Goal: Information Seeking & Learning: Learn about a topic

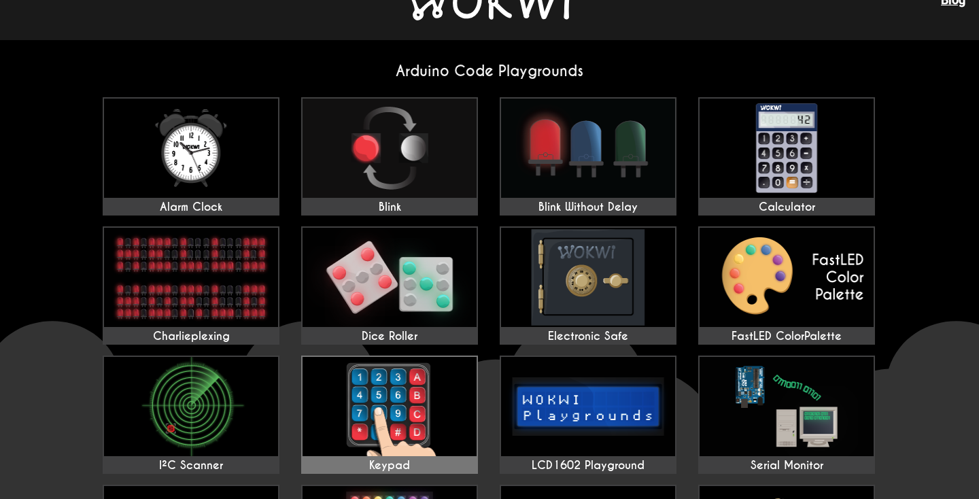
scroll to position [-9, 0]
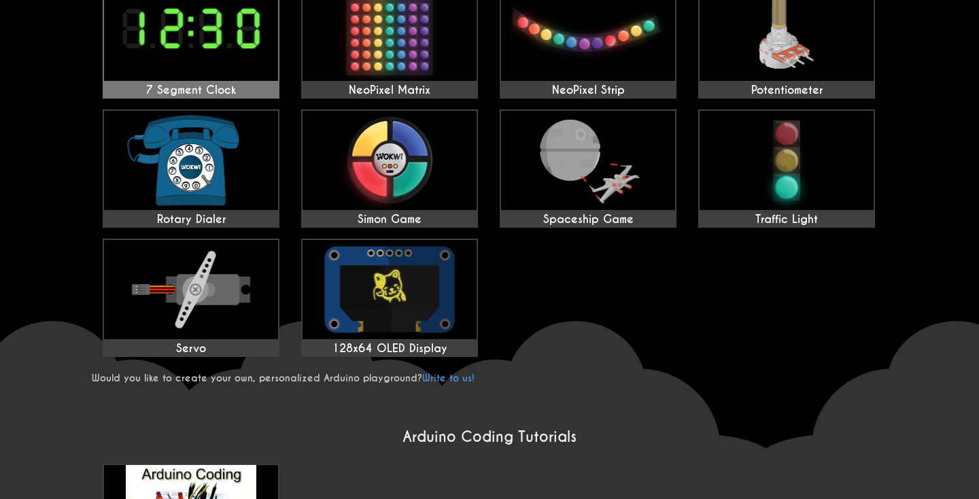
scroll to position [548, 0]
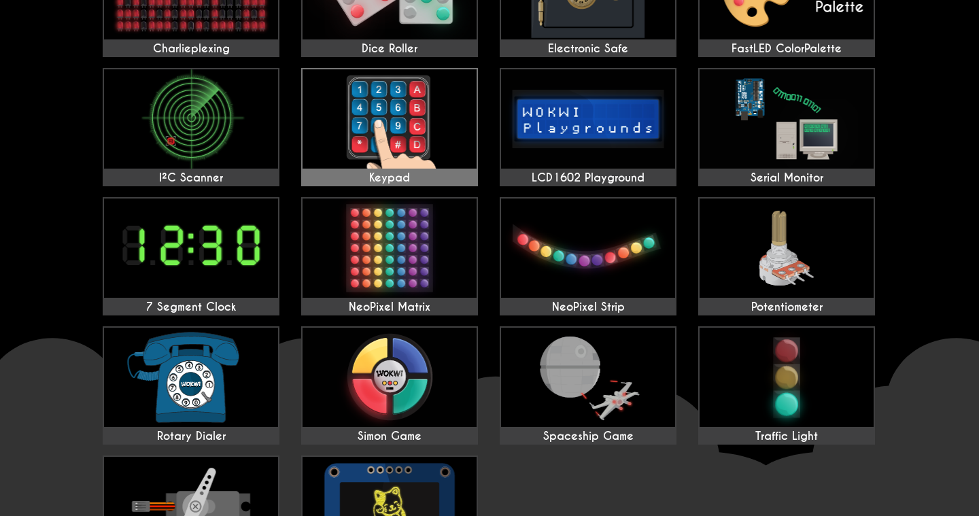
scroll to position [346, 0]
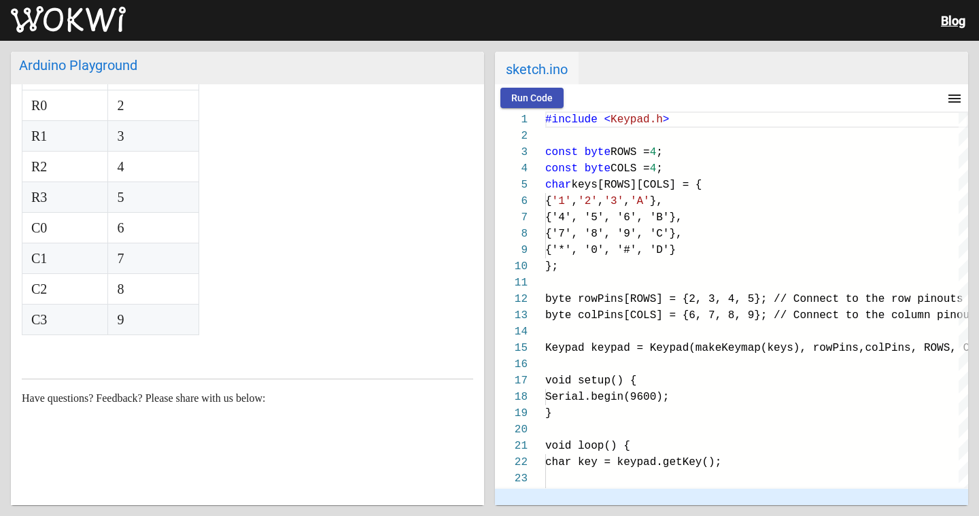
scroll to position [458, 0]
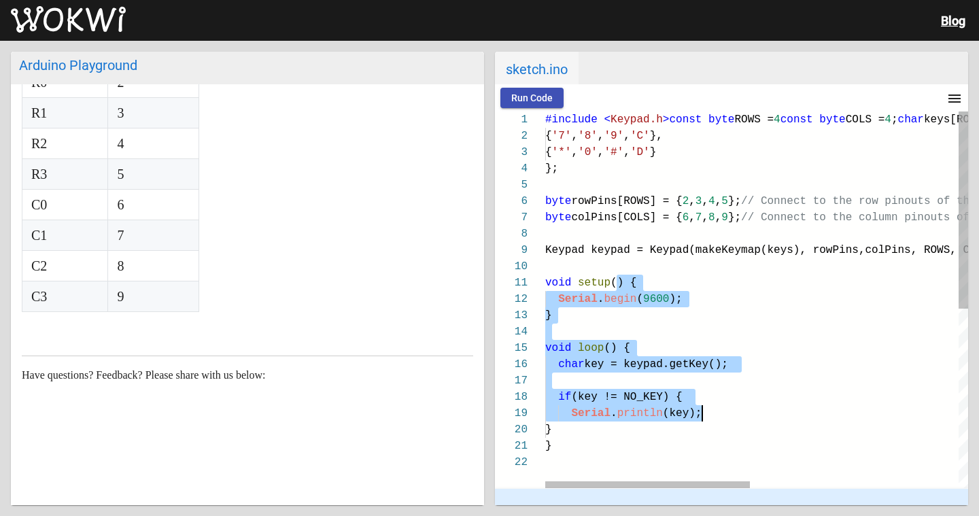
drag, startPoint x: 615, startPoint y: 281, endPoint x: 601, endPoint y: 398, distance: 117.8
click at [704, 411] on div "void setup () { Serial . begin ( 9600 ); } void loop () { char key = keypad.get…" at bounding box center [971, 472] width 852 height 720
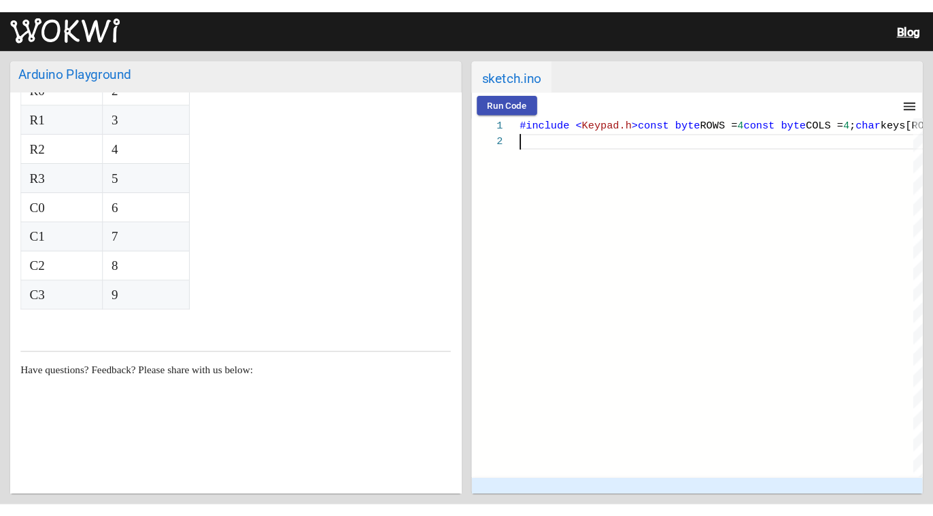
scroll to position [0, 5]
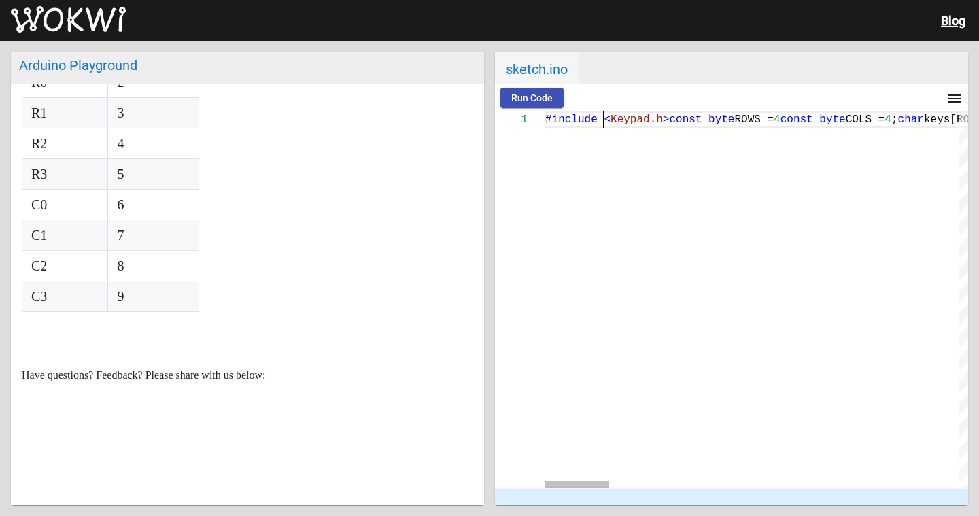
drag, startPoint x: 549, startPoint y: 120, endPoint x: 794, endPoint y: 174, distance: 251.5
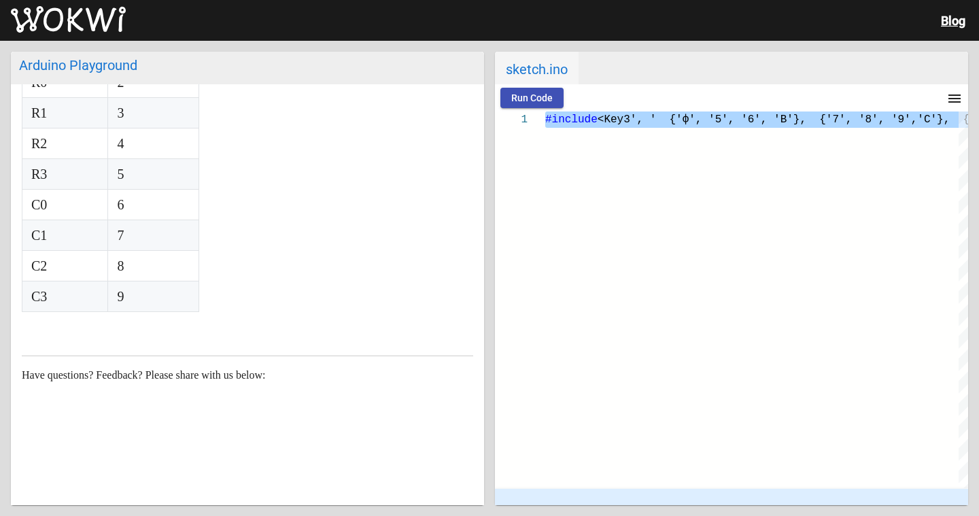
drag, startPoint x: 628, startPoint y: 116, endPoint x: 979, endPoint y: 102, distance: 350.6
click at [979, 102] on div "Arduino Playground Arduino Keypad Playground The rows of the keypad are connect…" at bounding box center [489, 278] width 979 height 475
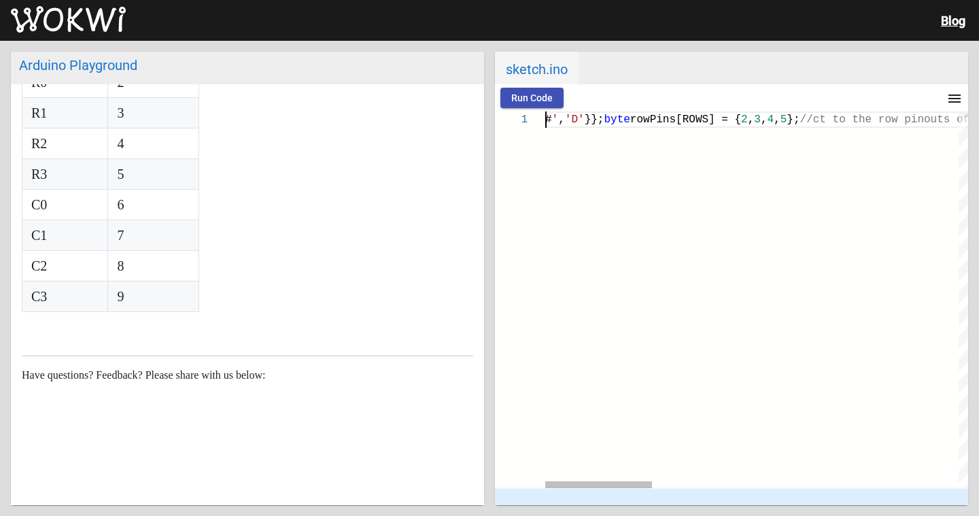
drag, startPoint x: 548, startPoint y: 122, endPoint x: 979, endPoint y: 107, distance: 431.5
click at [979, 107] on div "Arduino Playground Arduino Keypad Playground The rows of the keypad are connect…" at bounding box center [489, 278] width 979 height 475
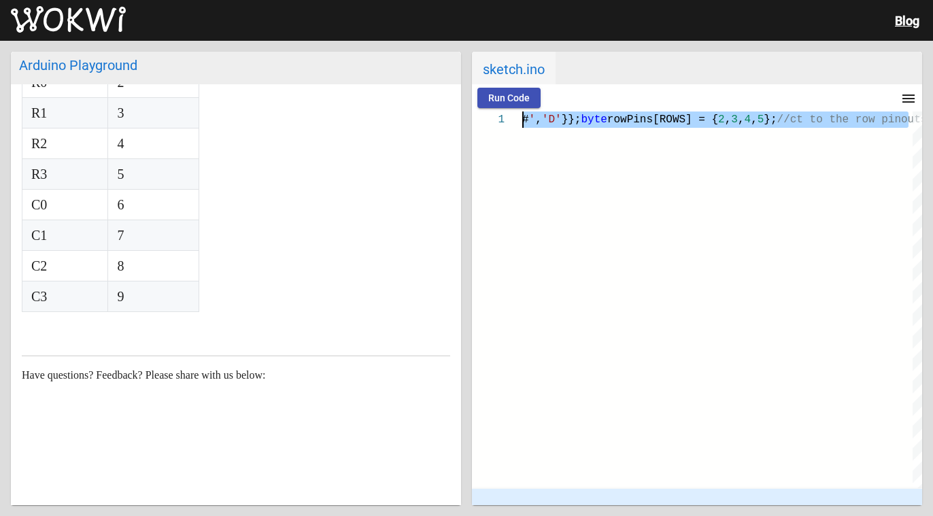
drag, startPoint x: 906, startPoint y: 118, endPoint x: 346, endPoint y: 120, distance: 559.7
click at [346, 120] on div "Arduino Playground Arduino Keypad Playground The rows of the keypad are connect…" at bounding box center [466, 278] width 933 height 475
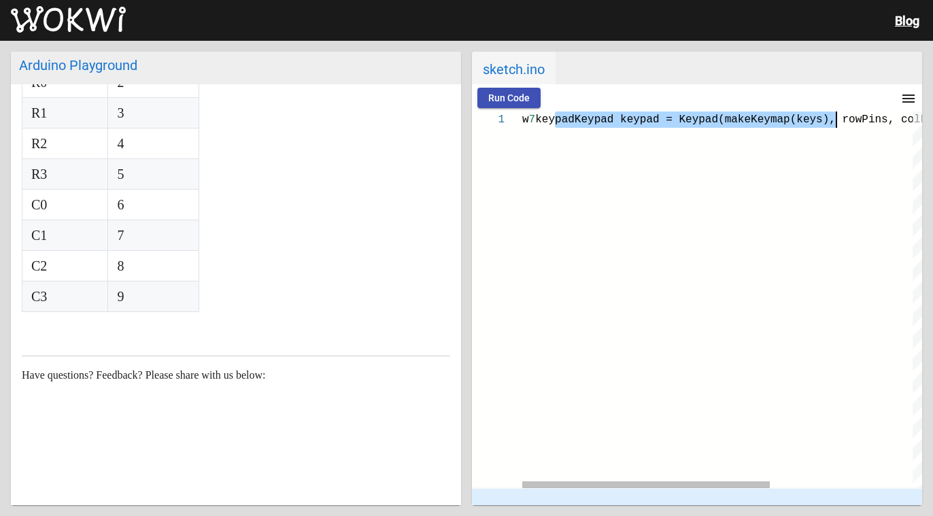
type textarea "w 7 k, rowPins, colPins, ROWS, COLS);void setup"
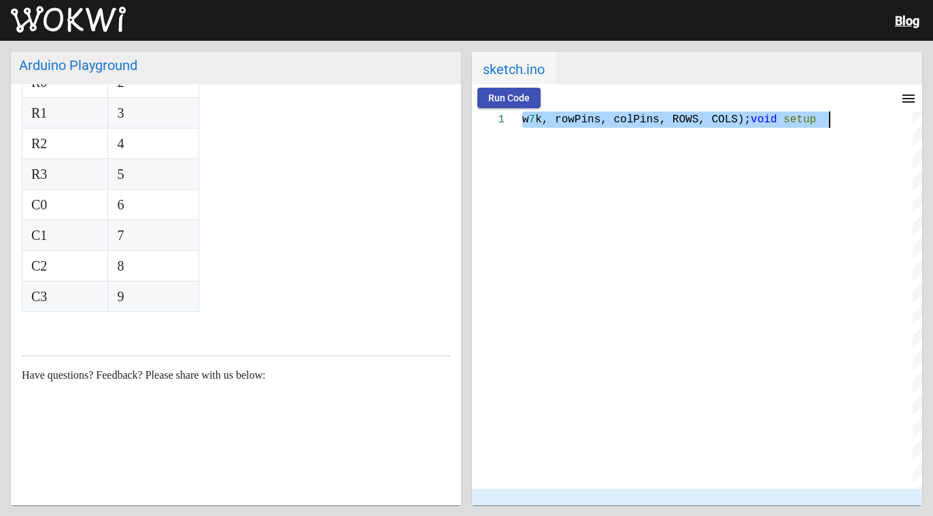
drag, startPoint x: 523, startPoint y: 118, endPoint x: 849, endPoint y: 120, distance: 326.5
click at [849, 120] on div "w 7 k, rowPins, colPins, ROWS, COLS); void setup" at bounding box center [722, 120] width 400 height 16
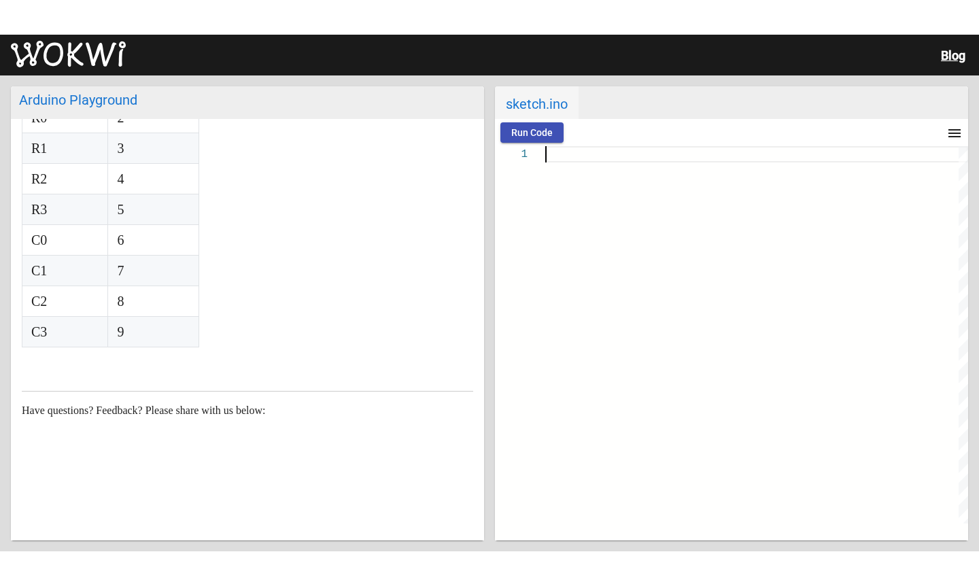
scroll to position [388, 0]
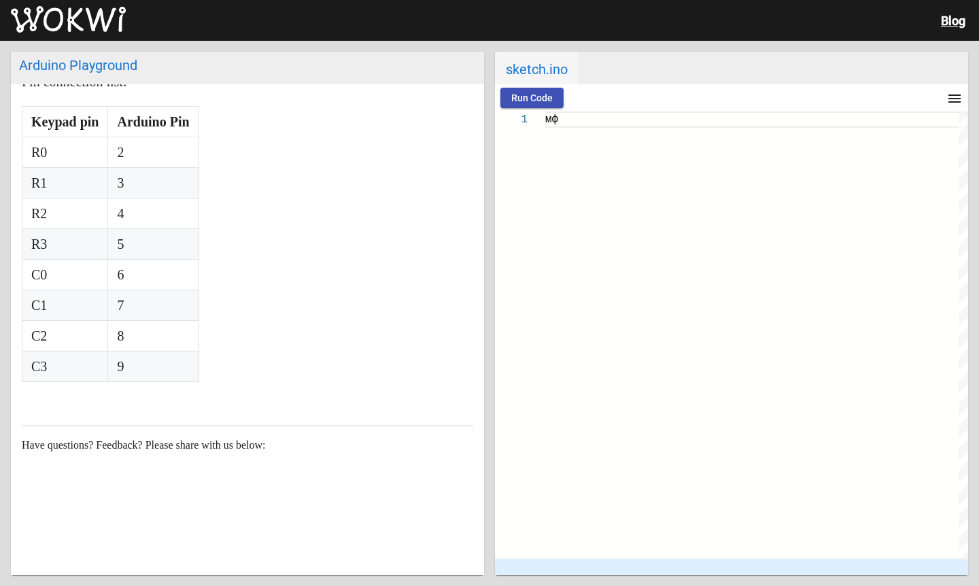
type textarea "м"
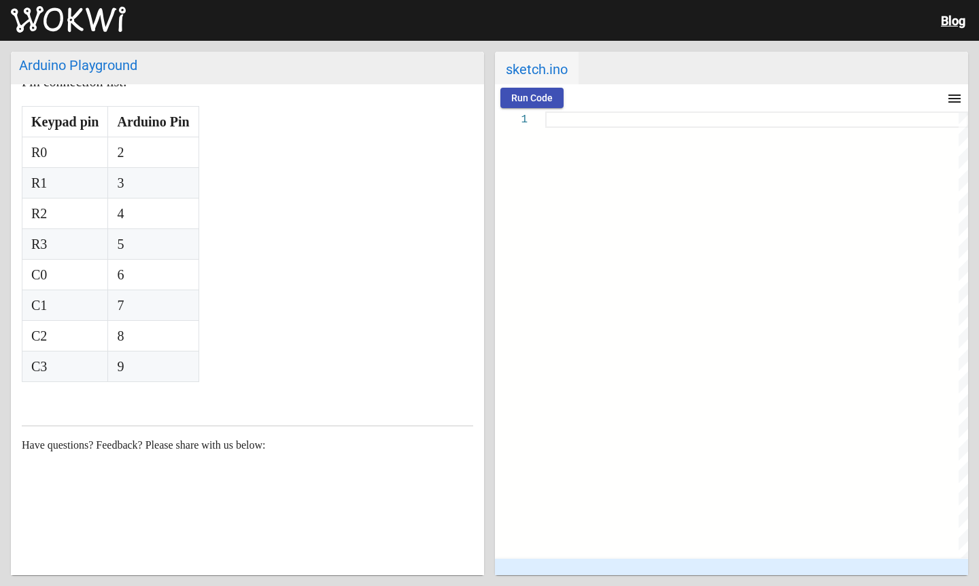
type textarea "м"
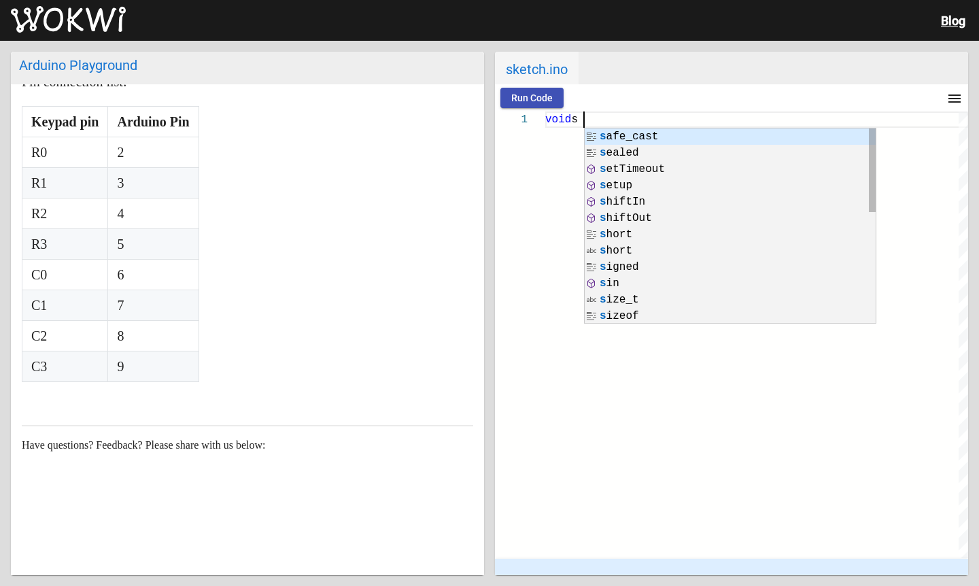
scroll to position [0, 38]
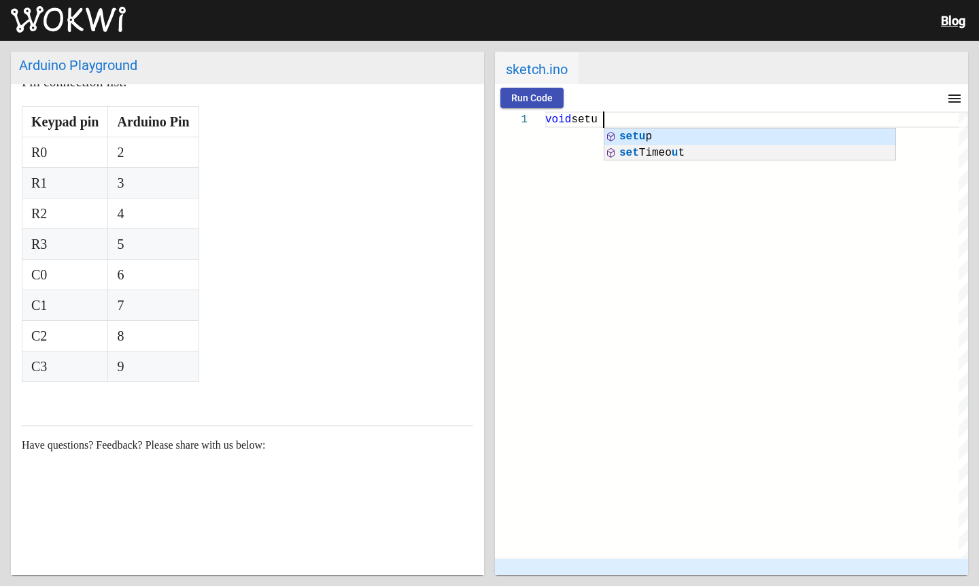
type textarea "void setuo"
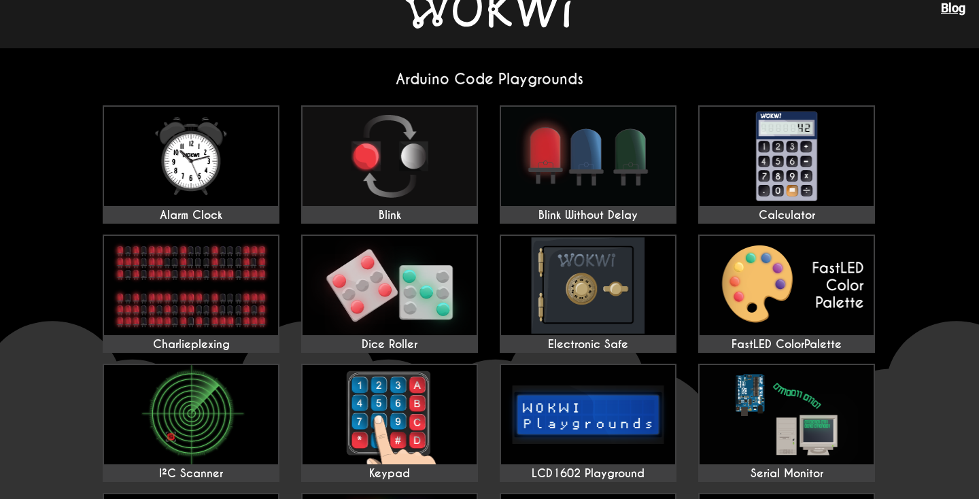
scroll to position [35, 0]
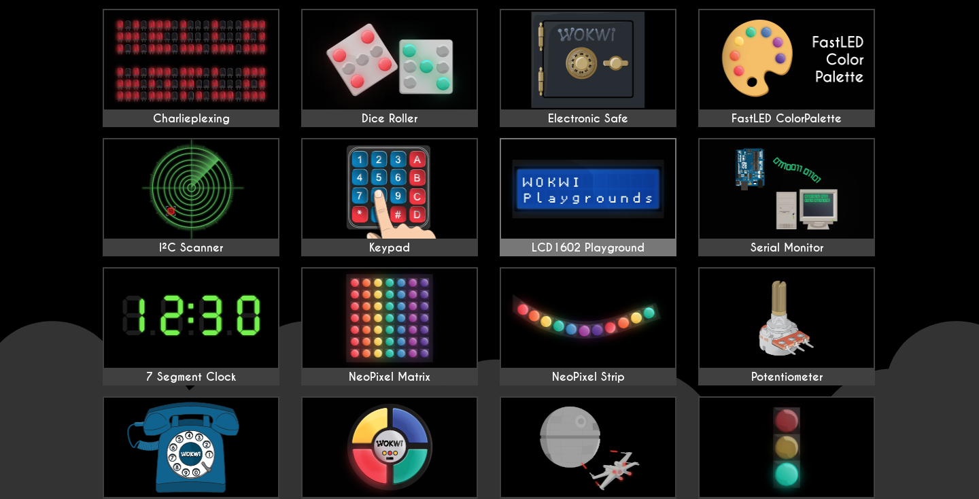
scroll to position [261, 0]
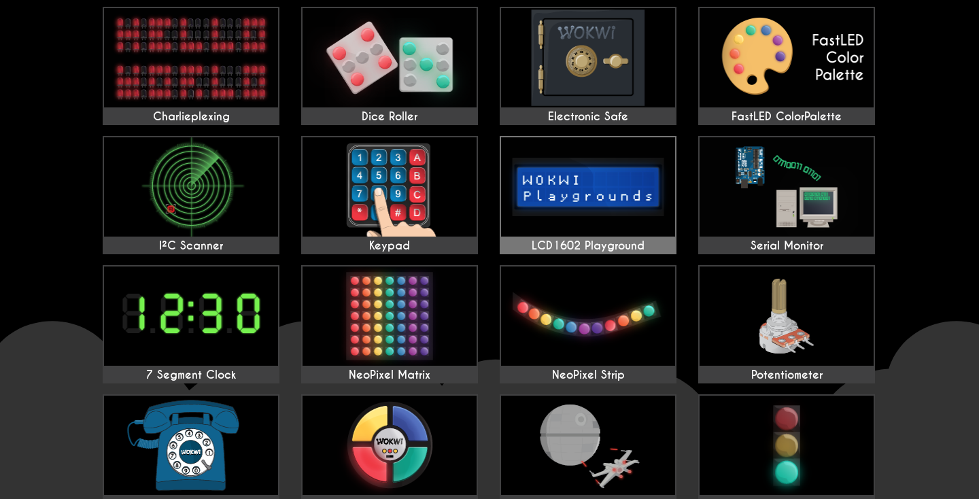
click at [604, 226] on img at bounding box center [588, 186] width 174 height 99
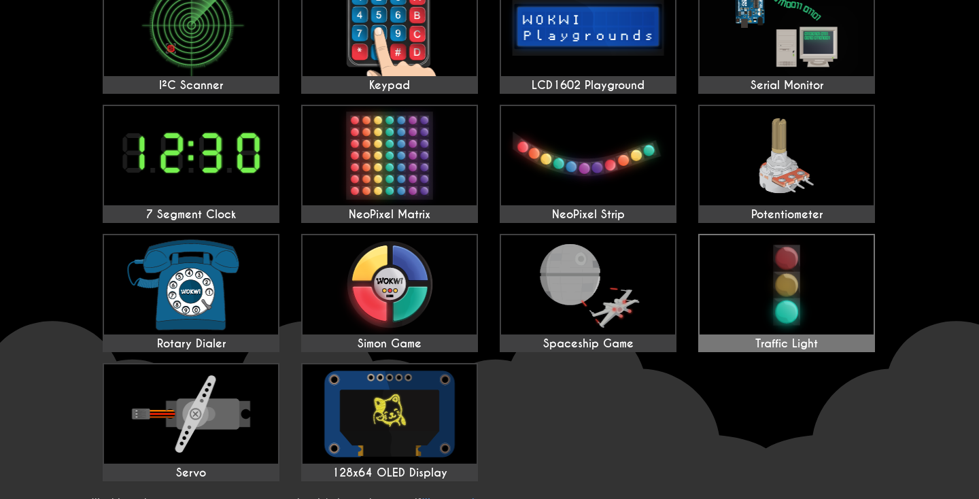
scroll to position [427, 0]
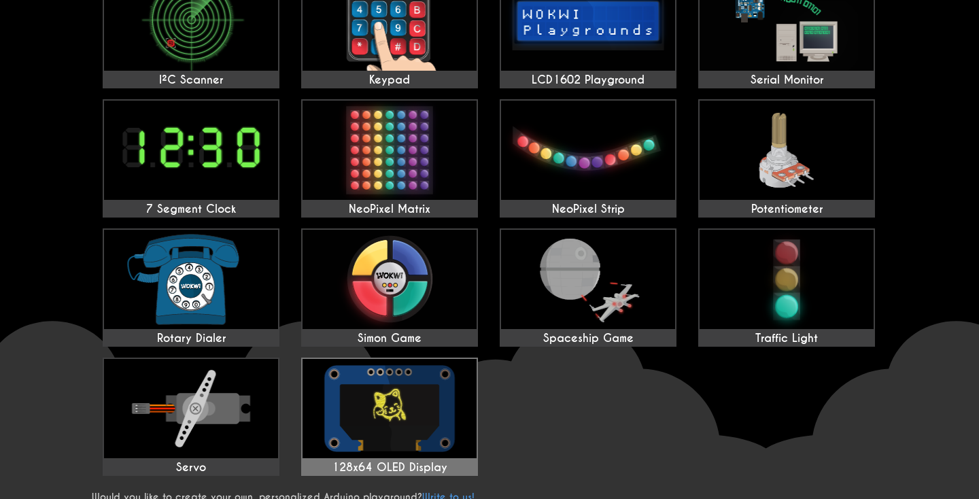
click at [396, 419] on img at bounding box center [390, 408] width 174 height 99
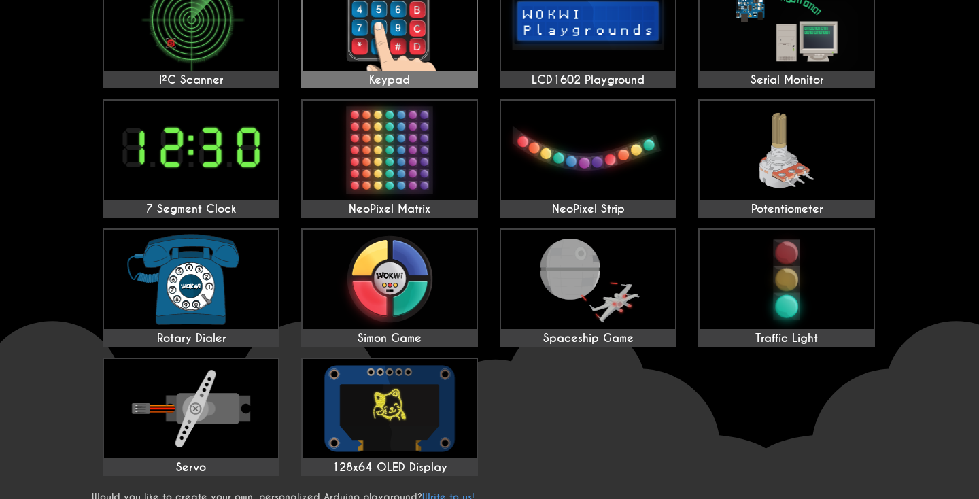
click at [416, 65] on img at bounding box center [390, 20] width 174 height 99
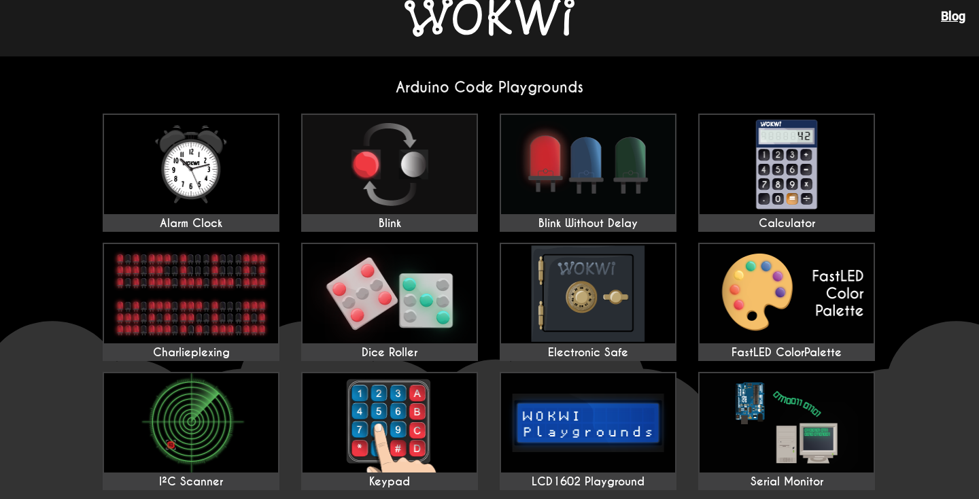
scroll to position [24, 0]
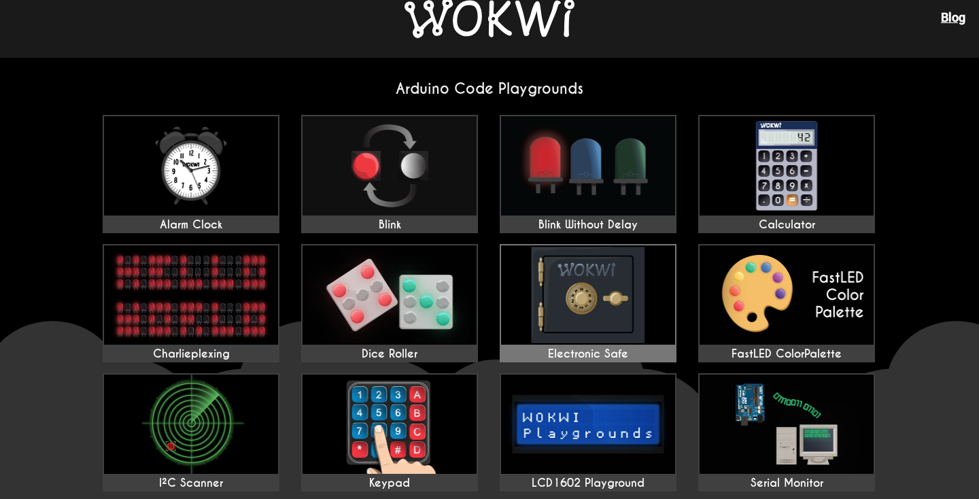
click at [539, 263] on img at bounding box center [588, 295] width 174 height 99
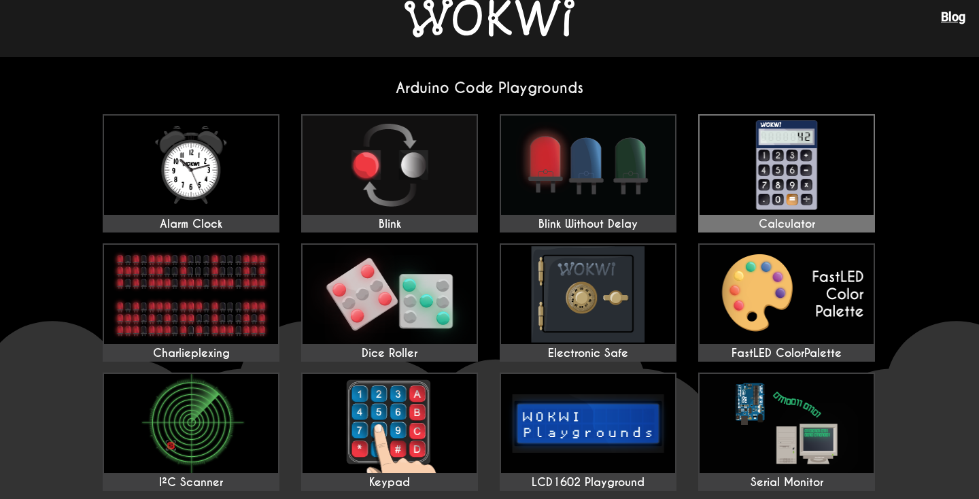
click at [784, 192] on img at bounding box center [787, 165] width 174 height 99
click at [786, 184] on img at bounding box center [787, 165] width 174 height 99
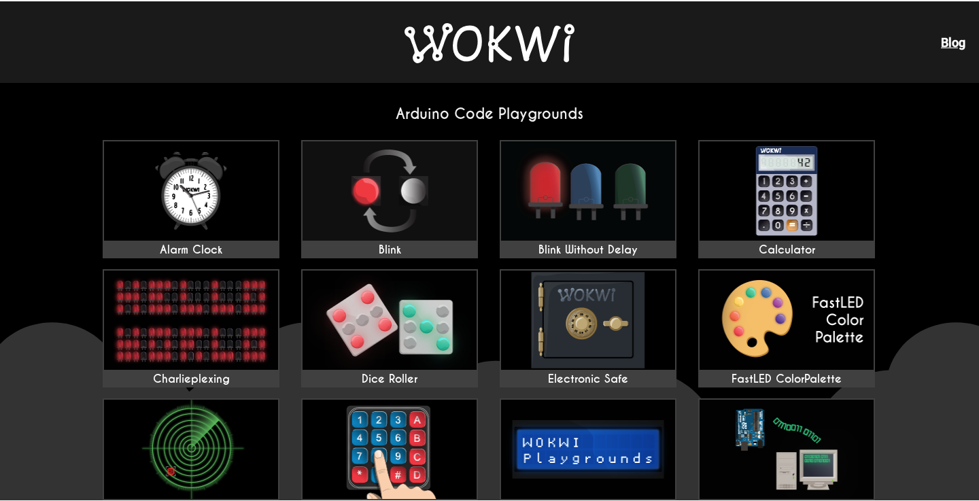
scroll to position [0, 0]
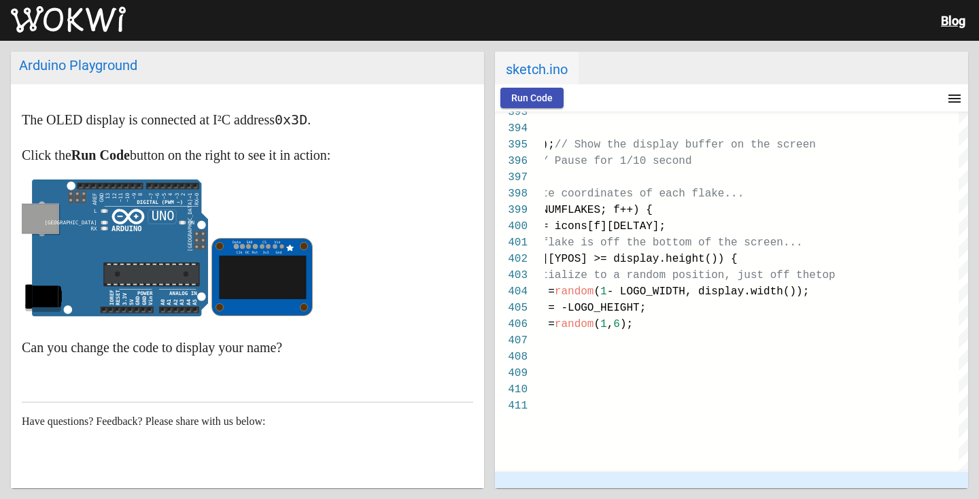
click at [543, 97] on span "Run Code" at bounding box center [531, 97] width 41 height 11
click at [184, 222] on circle at bounding box center [183, 222] width 7 height 7
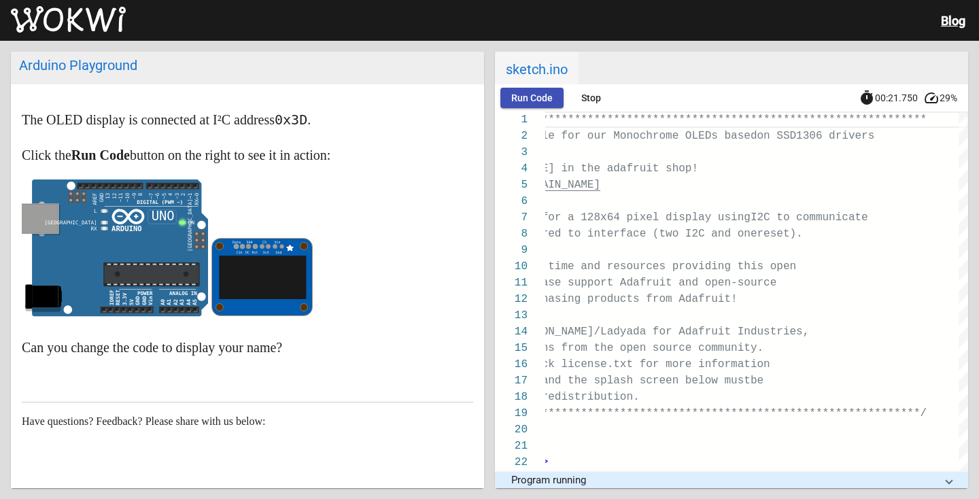
click at [936, 100] on mat-icon "speed" at bounding box center [932, 98] width 16 height 16
click at [588, 100] on span "Stop" at bounding box center [592, 97] width 20 height 11
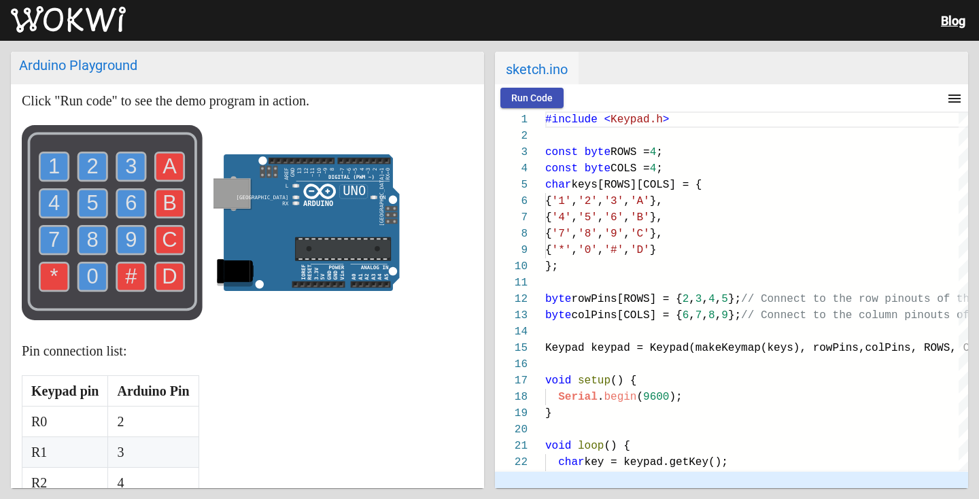
scroll to position [132, 0]
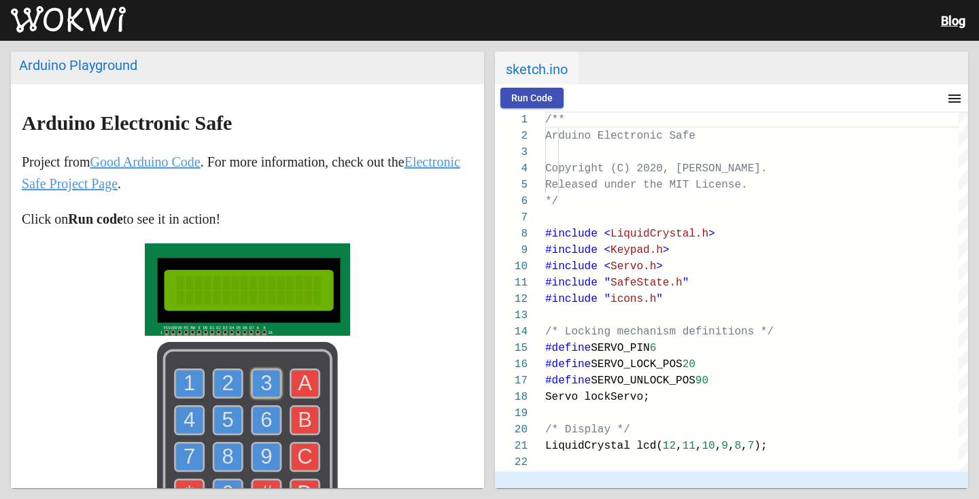
click at [275, 382] on use at bounding box center [266, 383] width 29 height 29
click at [226, 378] on text "2" at bounding box center [228, 383] width 12 height 24
click at [239, 377] on use at bounding box center [228, 383] width 29 height 29
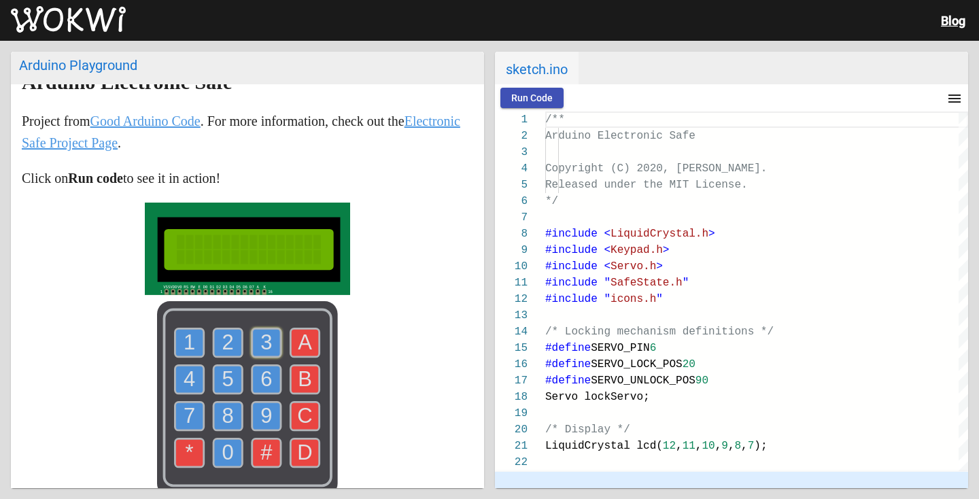
scroll to position [44, 0]
